Goal: Information Seeking & Learning: Learn about a topic

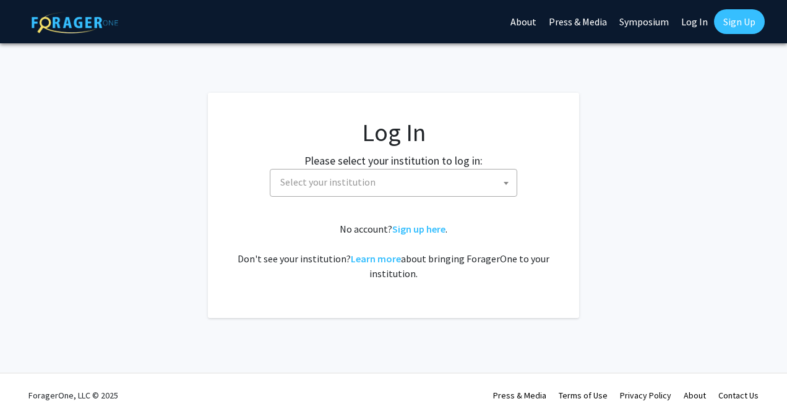
select select
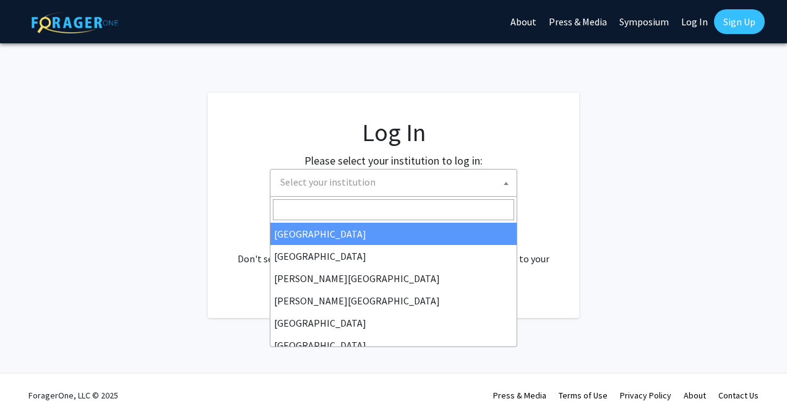
click at [395, 185] on span "Select your institution" at bounding box center [395, 182] width 241 height 25
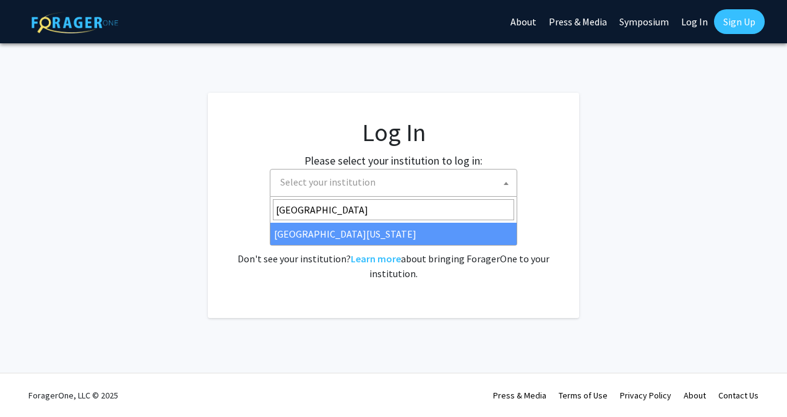
type input "university of ma"
select select "31"
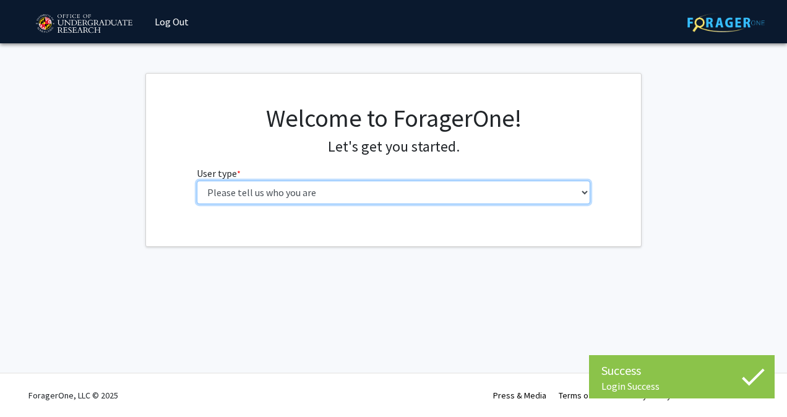
click at [279, 193] on select "Please tell us who you are Undergraduate Student Master's Student Doctoral Cand…" at bounding box center [394, 193] width 394 height 24
select select "1: undergrad"
click at [197, 181] on select "Please tell us who you are Undergraduate Student Master's Student Doctoral Cand…" at bounding box center [394, 193] width 394 height 24
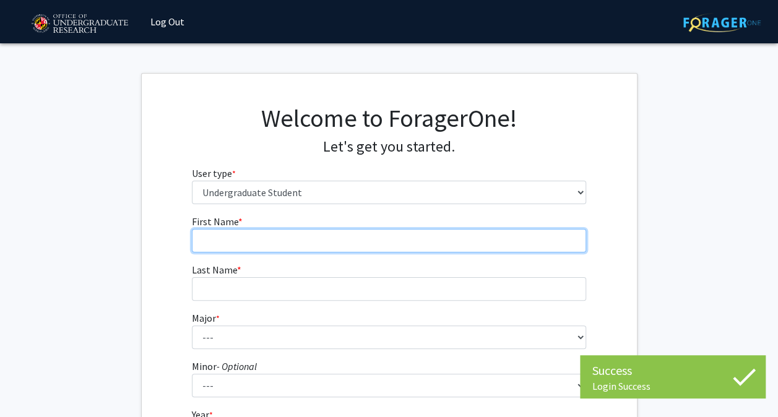
click at [285, 243] on input "First Name * required" at bounding box center [389, 241] width 394 height 24
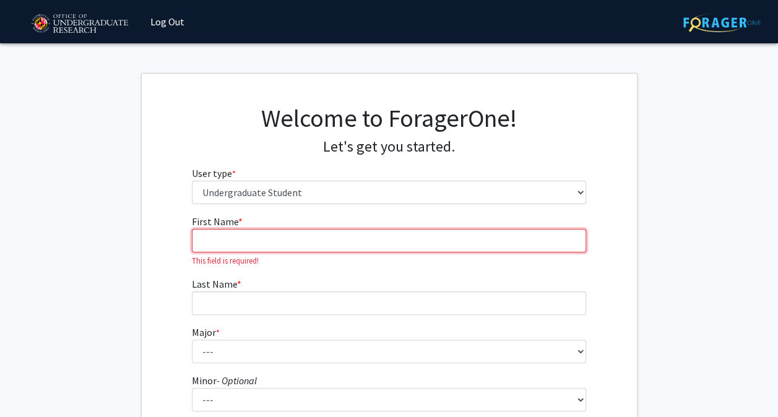
type input "Eden"
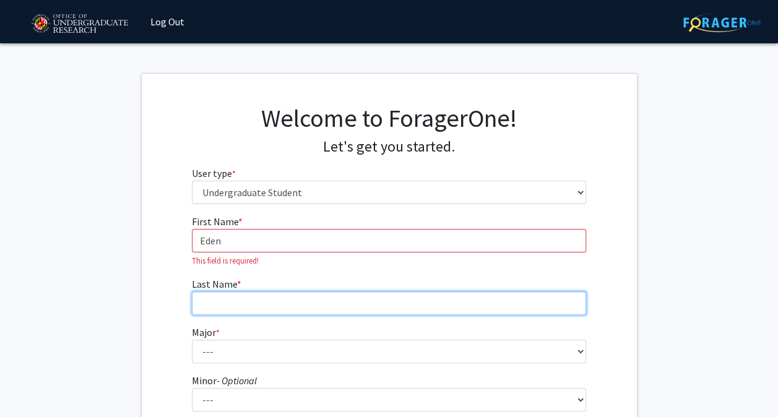
type input "[PERSON_NAME]"
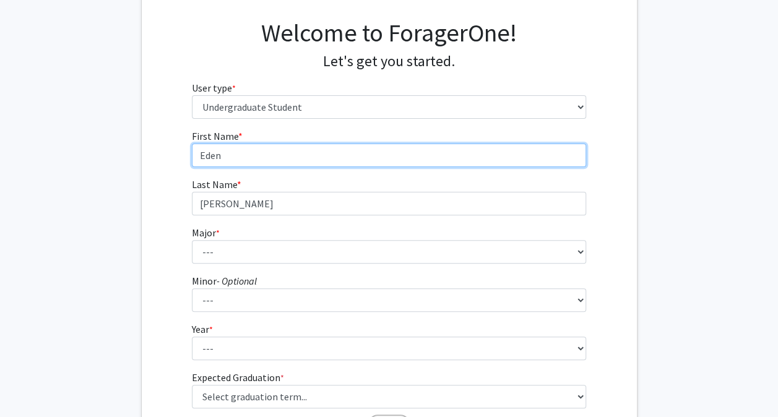
scroll to position [88, 0]
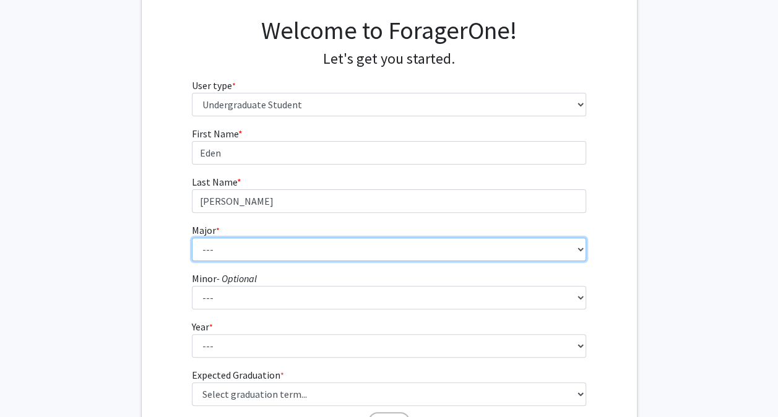
click at [395, 260] on select "--- Accounting Aerospace Engineering African American and Africana Studies Agri…" at bounding box center [389, 250] width 394 height 24
select select "16: 2317"
click at [192, 238] on select "--- Accounting Aerospace Engineering African American and Africana Studies Agri…" at bounding box center [389, 250] width 394 height 24
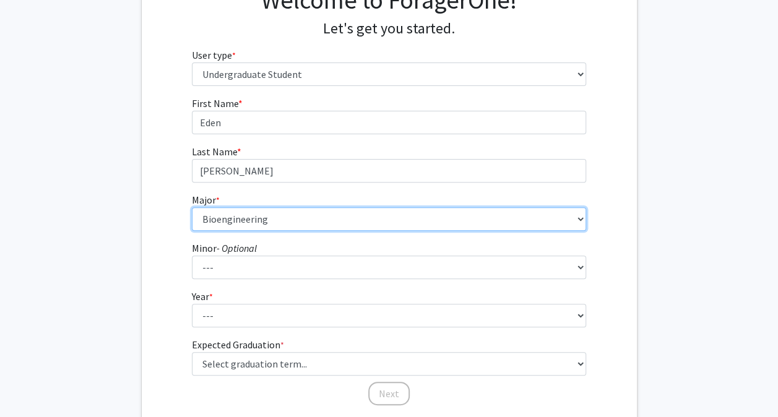
scroll to position [122, 0]
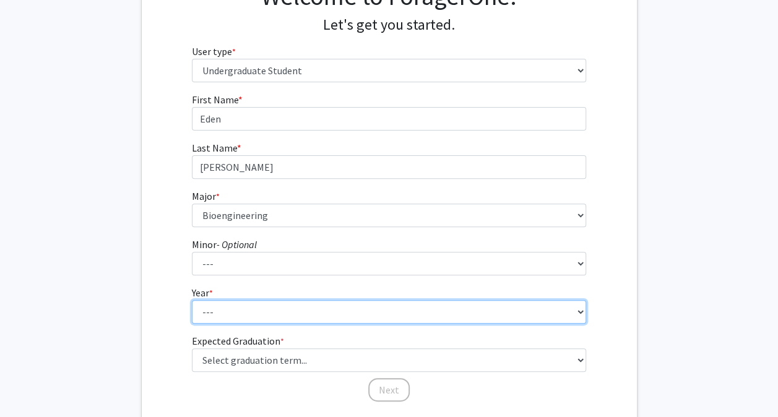
click at [273, 317] on select "--- First-year Sophomore Junior Senior Postbaccalaureate Certificate" at bounding box center [389, 312] width 394 height 24
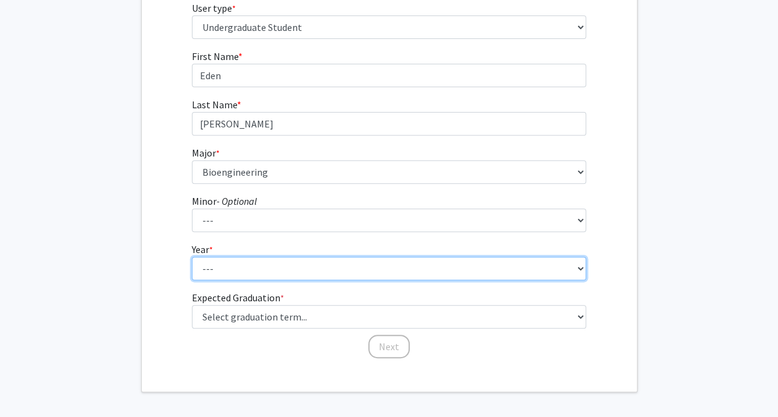
scroll to position [171, 0]
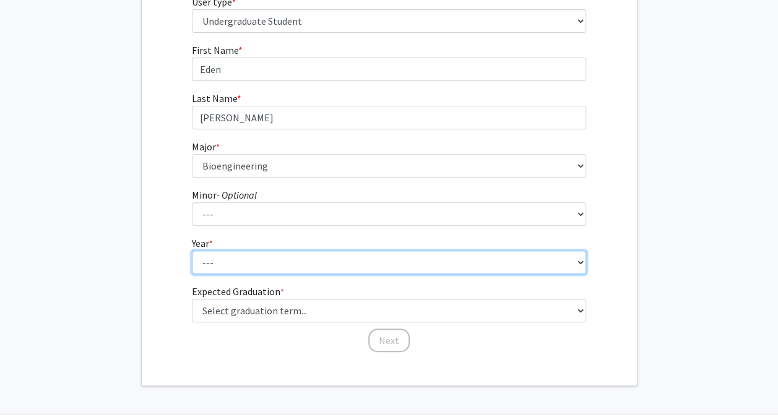
click at [252, 266] on select "--- First-year Sophomore Junior Senior Postbaccalaureate Certificate" at bounding box center [389, 263] width 394 height 24
select select "1: first-year"
click at [192, 251] on select "--- First-year Sophomore Junior Senior Postbaccalaureate Certificate" at bounding box center [389, 263] width 394 height 24
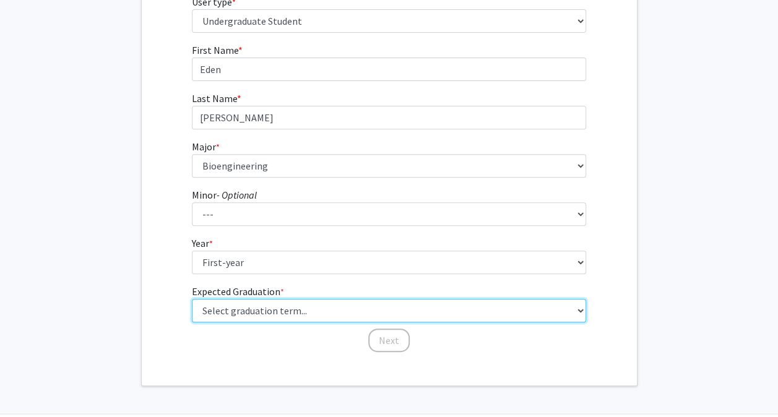
click at [242, 307] on select "Select graduation term... Spring 2025 Summer 2025 Fall 2025 Winter 2025 Spring …" at bounding box center [389, 311] width 394 height 24
select select "17: spring_2029"
click at [192, 299] on select "Select graduation term... Spring 2025 Summer 2025 Fall 2025 Winter 2025 Spring …" at bounding box center [389, 311] width 394 height 24
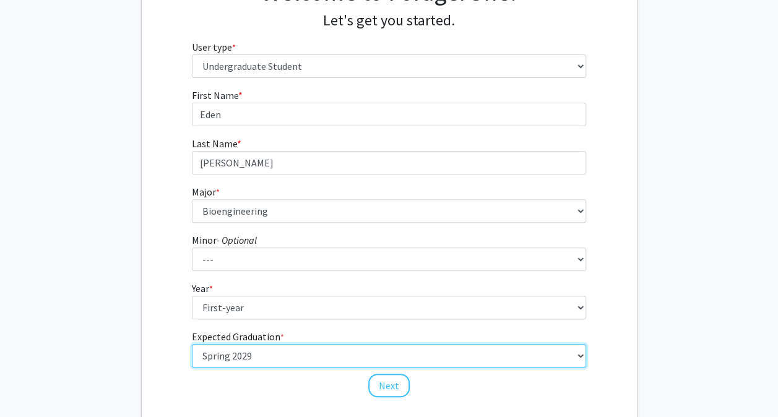
scroll to position [126, 0]
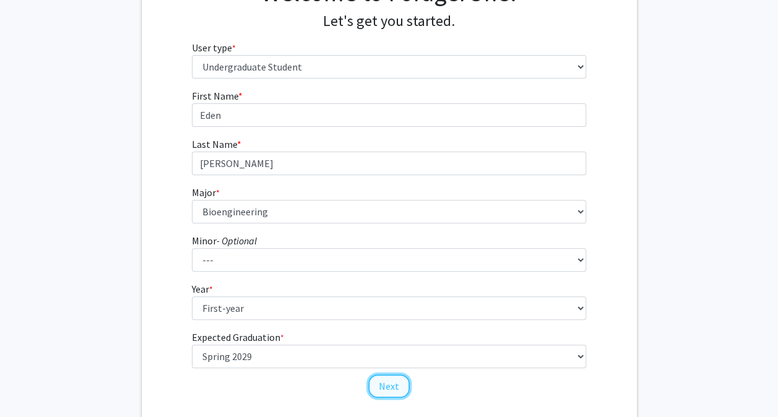
click at [384, 387] on button "Next" at bounding box center [388, 386] width 41 height 24
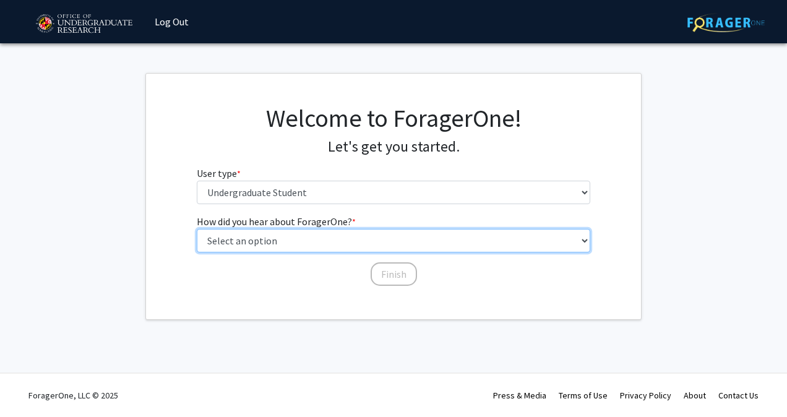
click at [252, 249] on select "Select an option Peer/student recommendation Faculty/staff recommendation Unive…" at bounding box center [394, 241] width 394 height 24
select select "2: faculty_recommendation"
click at [197, 229] on select "Select an option Peer/student recommendation Faculty/staff recommendation Unive…" at bounding box center [394, 241] width 394 height 24
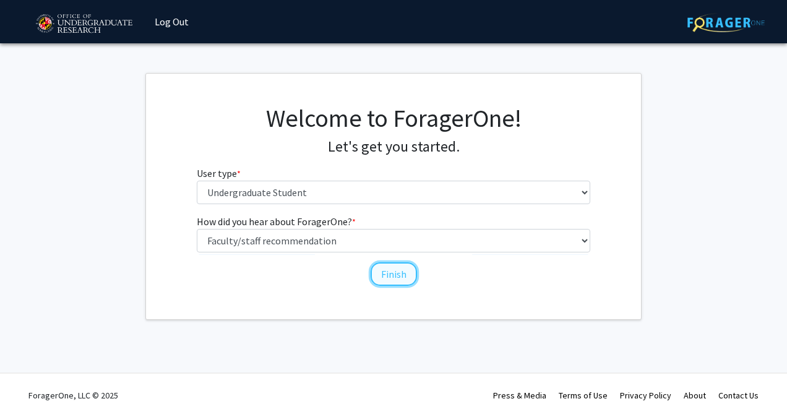
click at [394, 264] on button "Finish" at bounding box center [394, 274] width 46 height 24
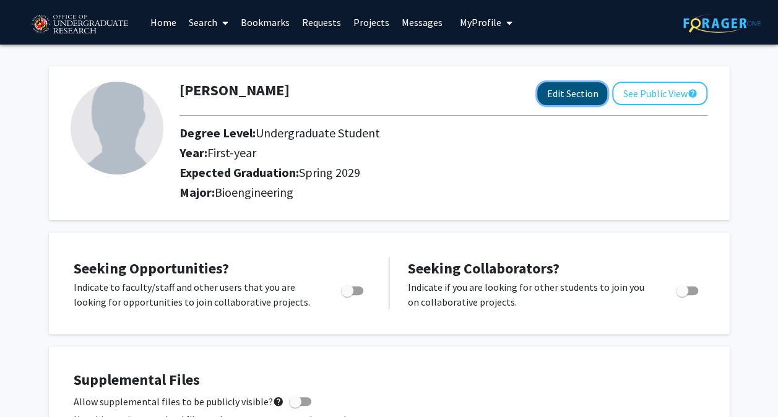
click at [569, 92] on button "Edit Section" at bounding box center [572, 93] width 70 height 23
select select "first-year"
select select "45: spring_2029"
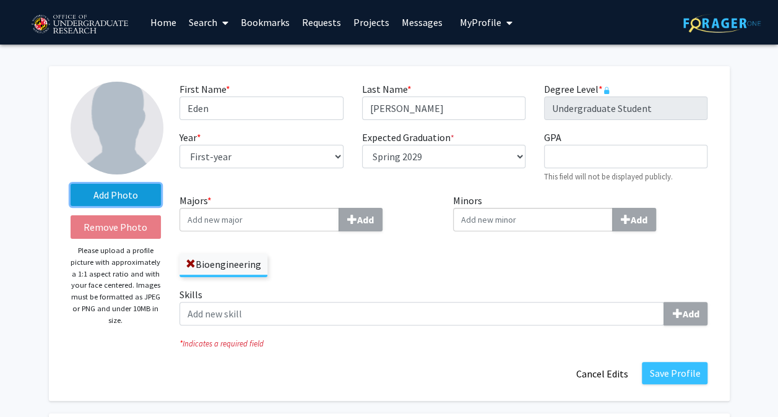
click at [123, 196] on label "Add Photo" at bounding box center [116, 195] width 91 height 22
click at [0, 0] on input "Add Photo" at bounding box center [0, 0] width 0 height 0
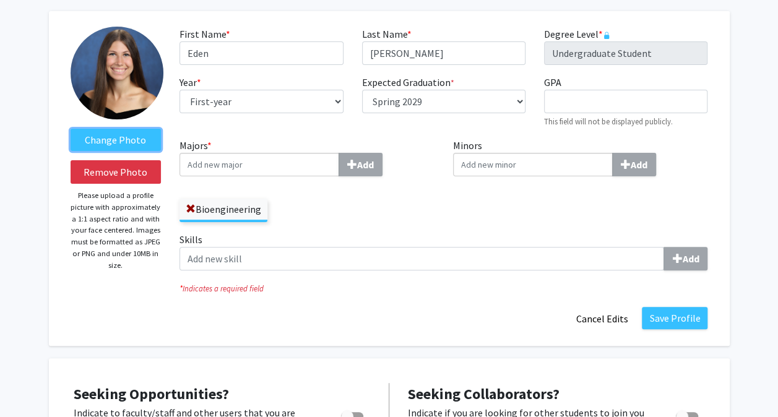
scroll to position [56, 0]
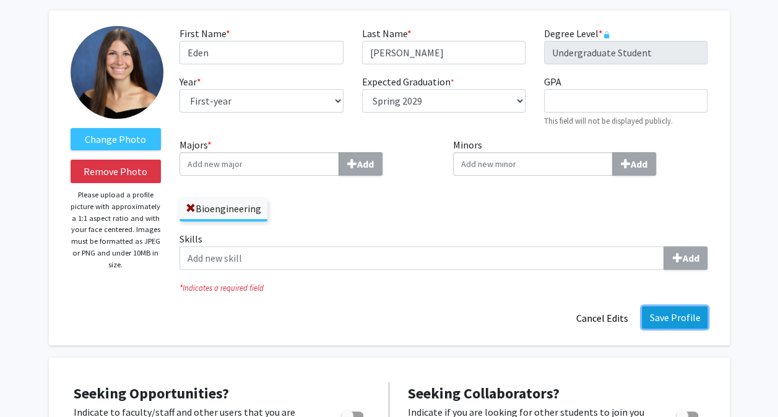
click at [698, 315] on button "Save Profile" at bounding box center [675, 317] width 66 height 22
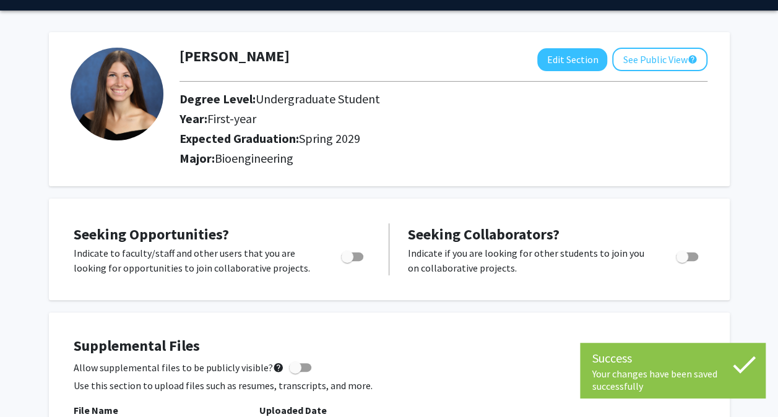
scroll to position [95, 0]
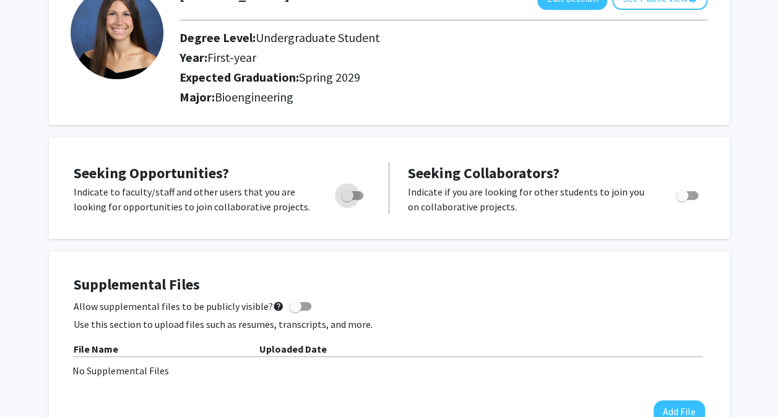
click at [349, 199] on span "Toggle" at bounding box center [347, 195] width 12 height 12
click at [347, 200] on input "Are you actively seeking opportunities?" at bounding box center [346, 200] width 1 height 1
checkbox input "true"
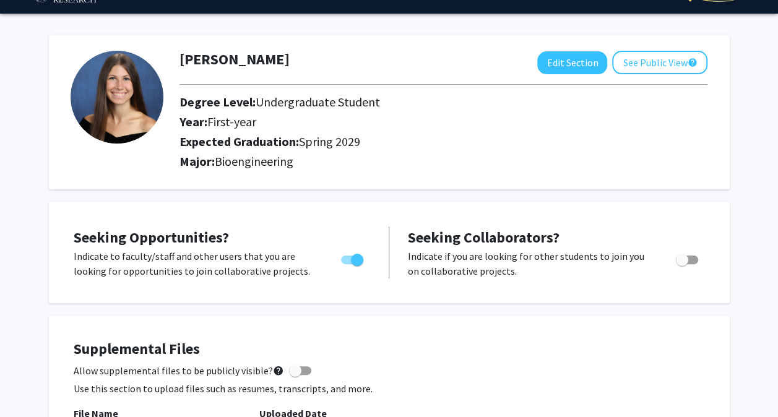
scroll to position [0, 0]
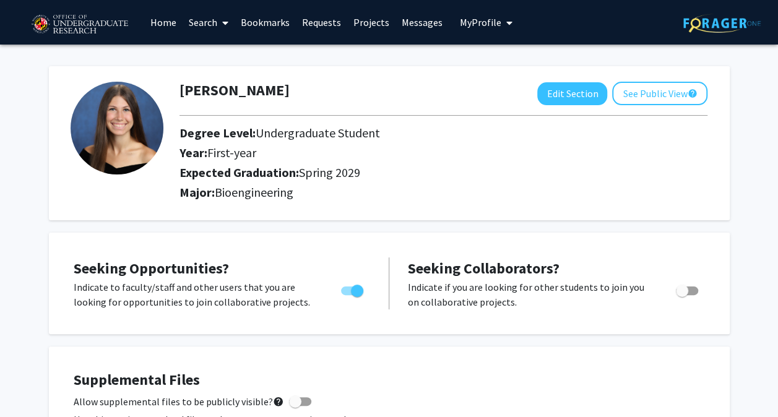
click at [197, 17] on link "Search" at bounding box center [209, 22] width 52 height 43
click at [212, 61] on span "Faculty/Staff" at bounding box center [228, 57] width 91 height 25
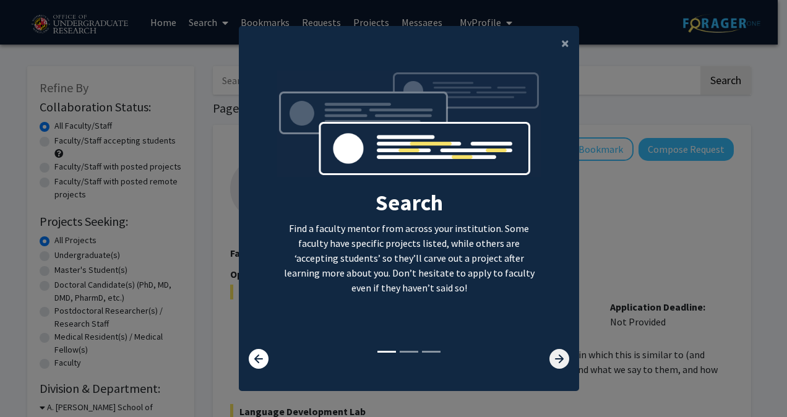
click at [553, 356] on icon at bounding box center [559, 359] width 20 height 20
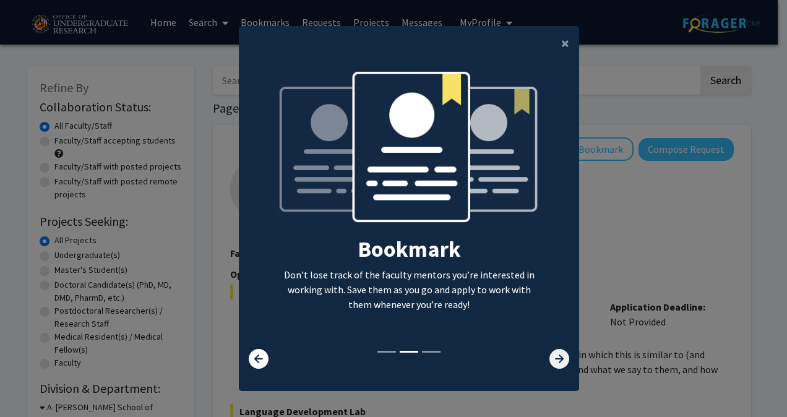
click at [553, 356] on icon at bounding box center [559, 359] width 20 height 20
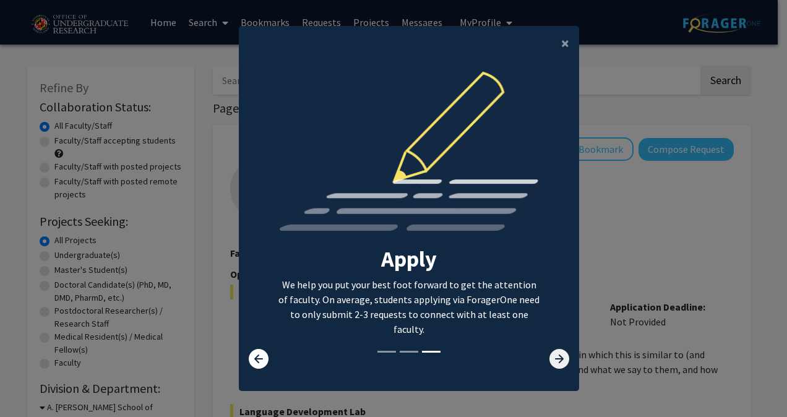
click at [553, 356] on icon at bounding box center [559, 359] width 20 height 20
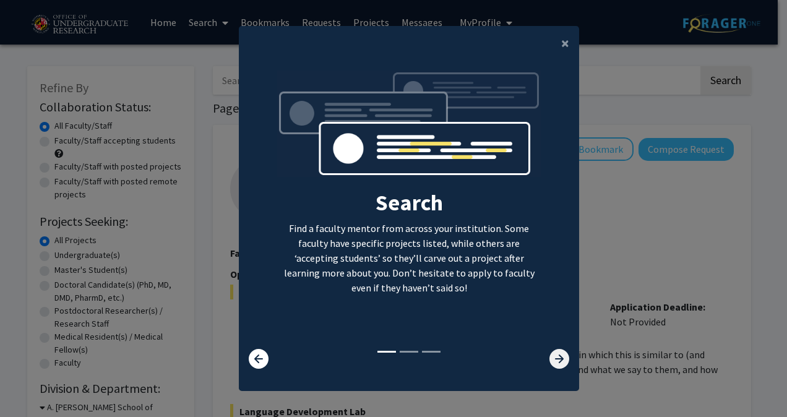
click at [553, 356] on icon at bounding box center [559, 359] width 20 height 20
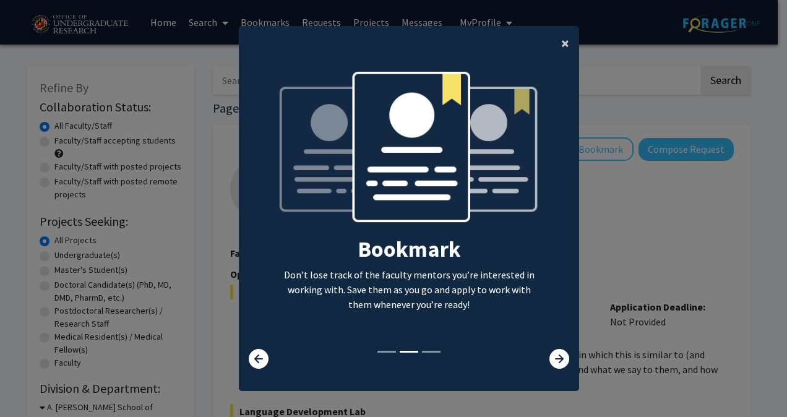
click at [554, 43] on button "×" at bounding box center [565, 43] width 28 height 35
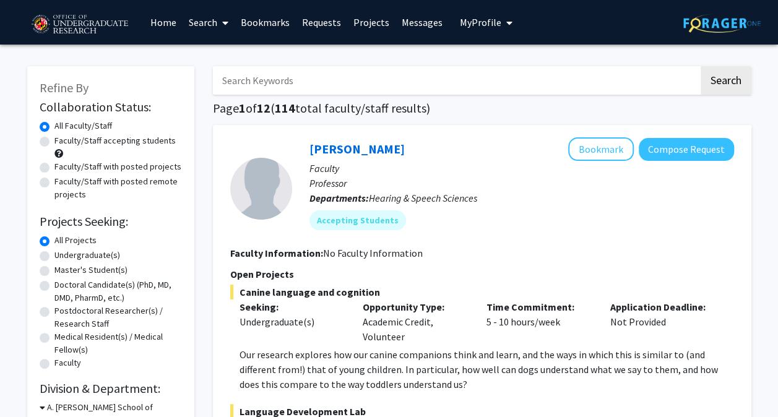
click at [401, 81] on input "Search Keywords" at bounding box center [456, 80] width 486 height 28
type input "bioengineering"
click at [726, 82] on button "Search" at bounding box center [725, 80] width 51 height 28
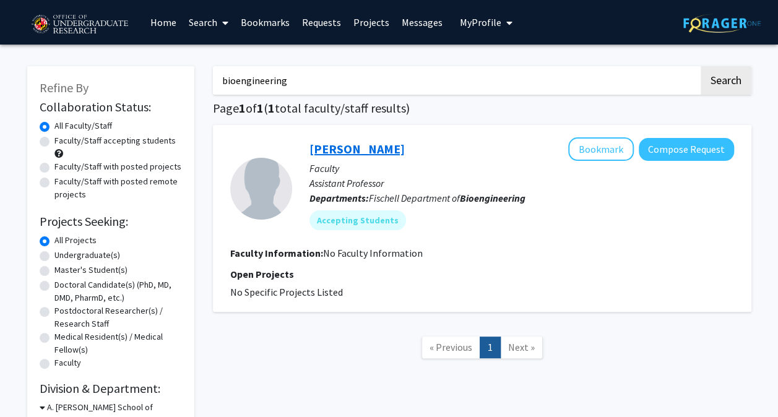
click at [334, 151] on link "[PERSON_NAME]" at bounding box center [356, 148] width 95 height 15
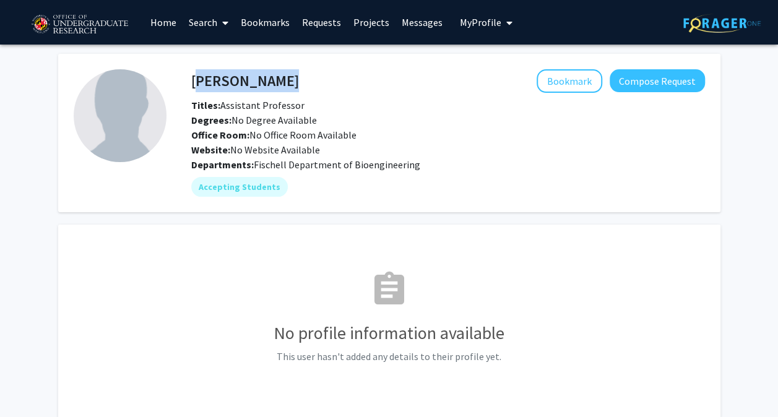
drag, startPoint x: 192, startPoint y: 80, endPoint x: 279, endPoint y: 86, distance: 87.4
click at [279, 86] on div "[PERSON_NAME] Bookmark Compose Request" at bounding box center [448, 81] width 532 height 24
copy h4 "[PERSON_NAME]"
click at [209, 25] on link "Search" at bounding box center [209, 22] width 52 height 43
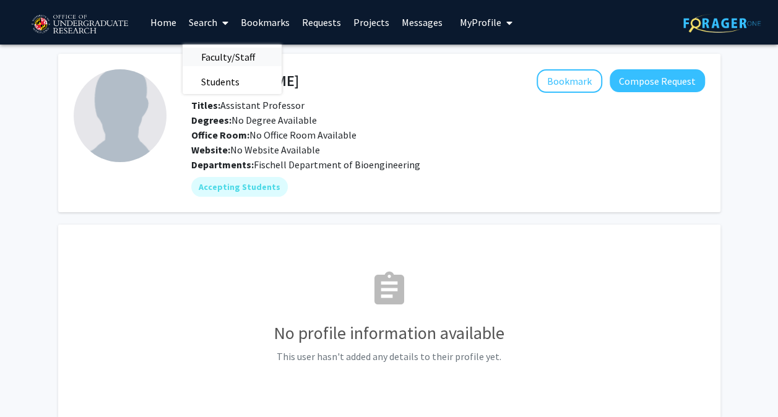
click at [214, 54] on span "Faculty/Staff" at bounding box center [228, 57] width 91 height 25
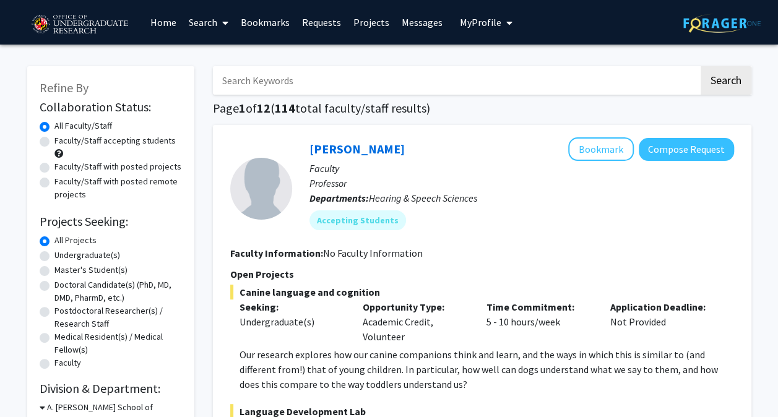
click at [54, 255] on label "Undergraduate(s)" at bounding box center [87, 255] width 66 height 13
click at [54, 255] on input "Undergraduate(s)" at bounding box center [58, 253] width 8 height 8
radio input "true"
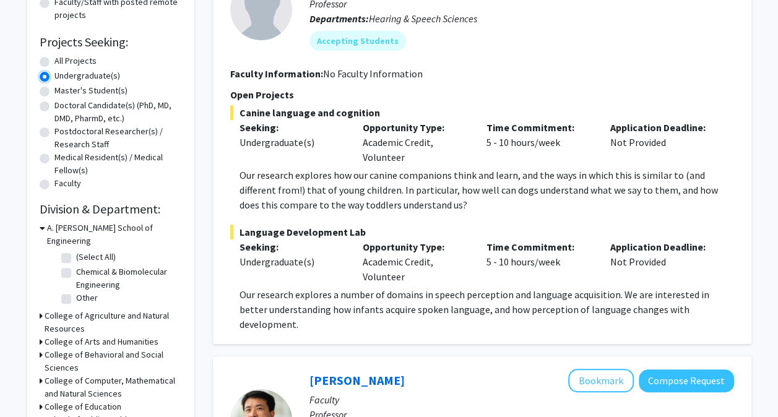
scroll to position [199, 0]
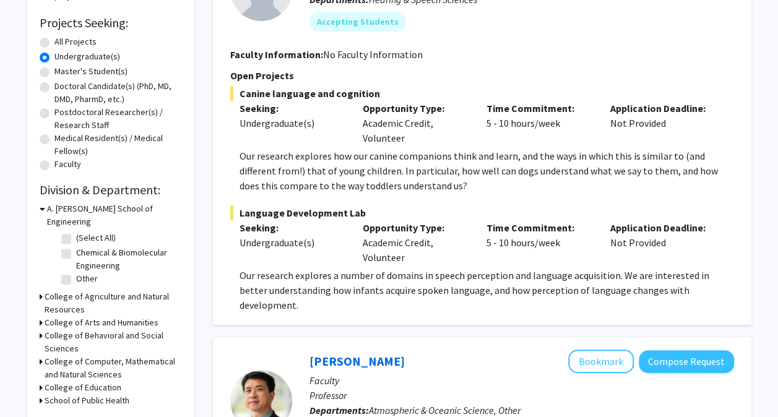
click at [76, 231] on label "(Select All)" at bounding box center [96, 237] width 40 height 13
click at [76, 231] on input "(Select All)" at bounding box center [80, 235] width 8 height 8
checkbox input "true"
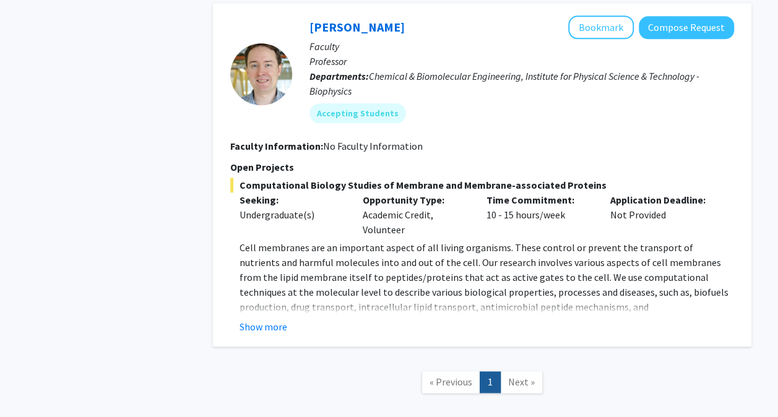
scroll to position [647, 0]
click at [268, 319] on button "Show more" at bounding box center [263, 326] width 48 height 15
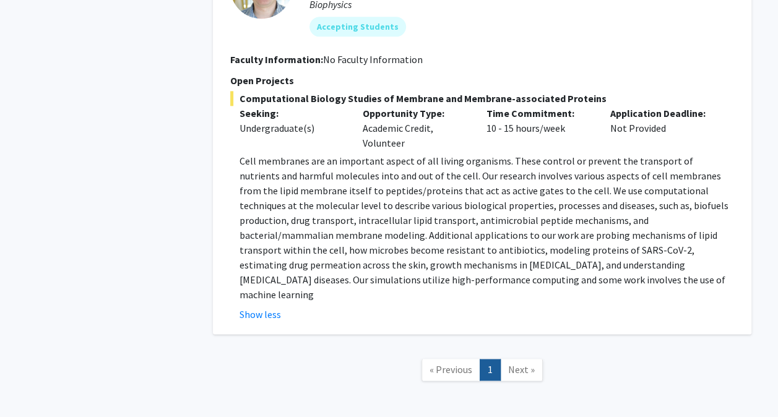
scroll to position [734, 0]
click at [528, 363] on span "Next »" at bounding box center [521, 369] width 27 height 12
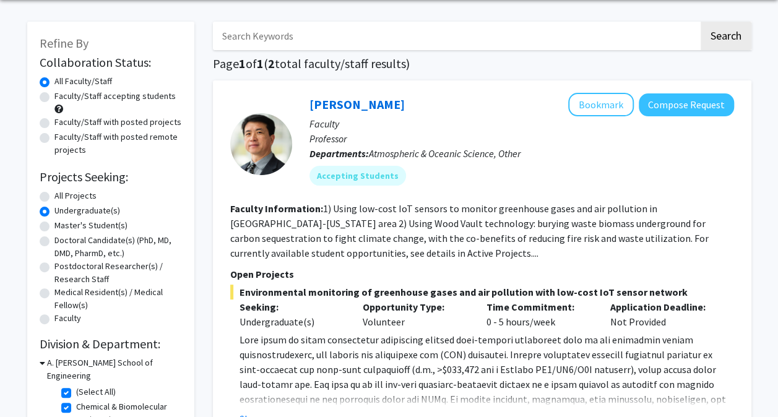
scroll to position [0, 0]
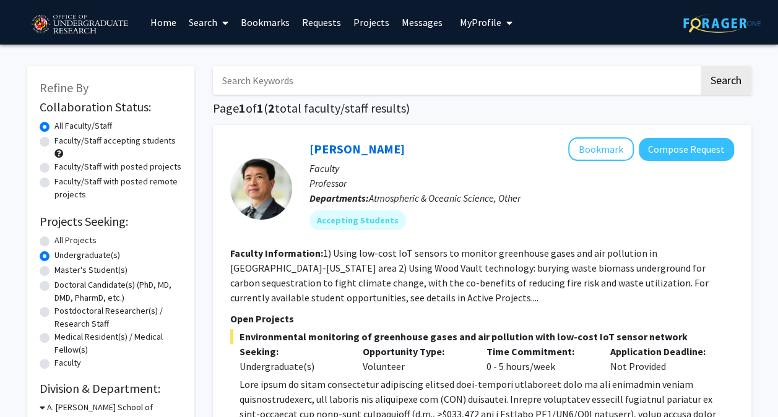
click at [329, 73] on input "Search Keywords" at bounding box center [456, 80] width 486 height 28
type input "device"
click at [700, 66] on button "Search" at bounding box center [725, 80] width 51 height 28
radio input "true"
checkbox input "false"
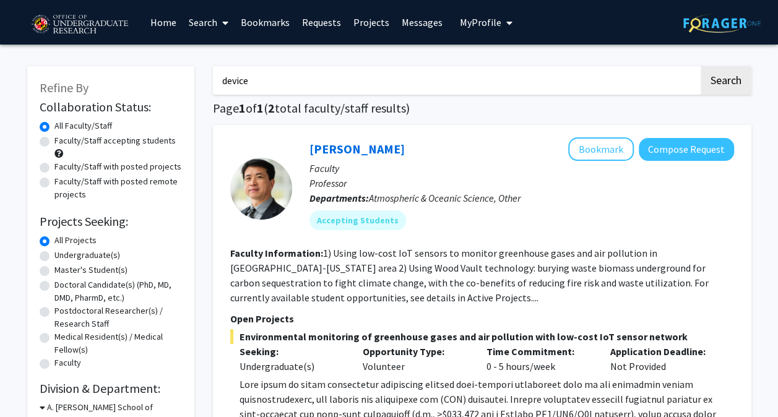
checkbox input "false"
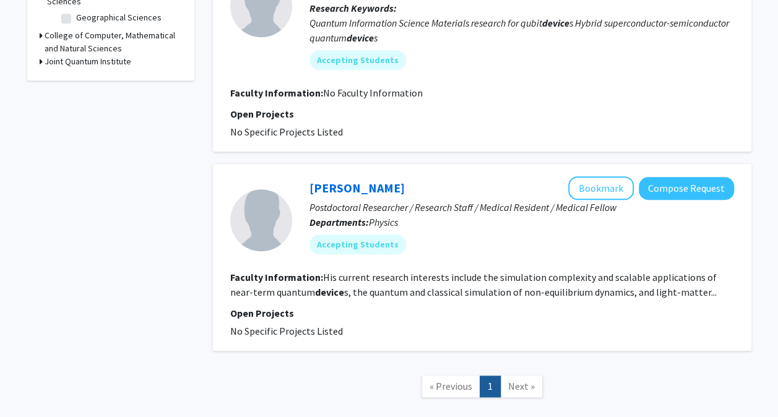
scroll to position [489, 0]
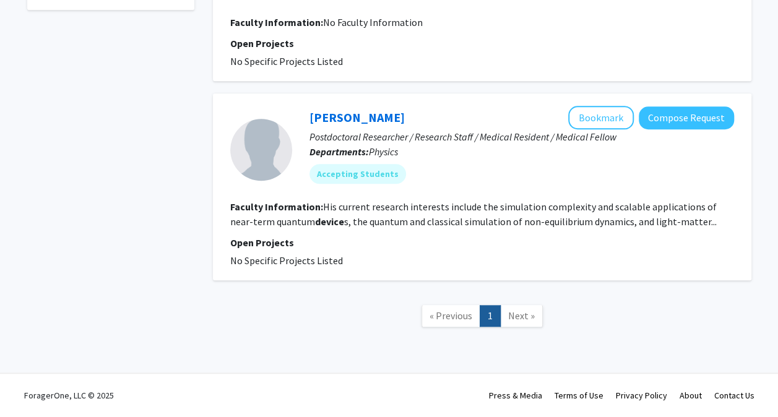
click at [518, 317] on span "Next »" at bounding box center [521, 315] width 27 height 12
click at [496, 316] on link "1" at bounding box center [489, 316] width 21 height 22
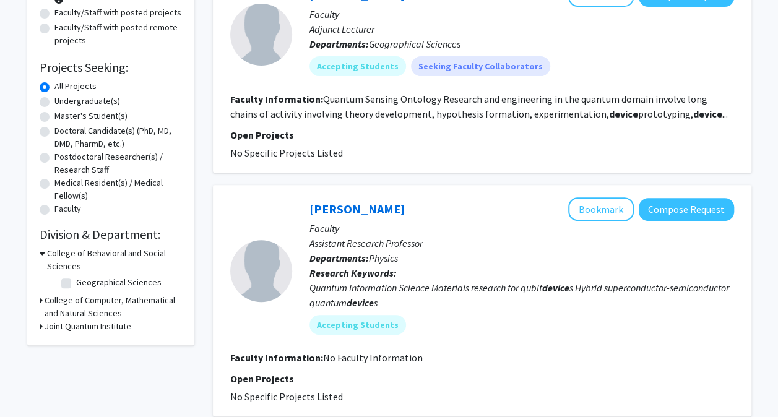
scroll to position [0, 0]
